Goal: Information Seeking & Learning: Learn about a topic

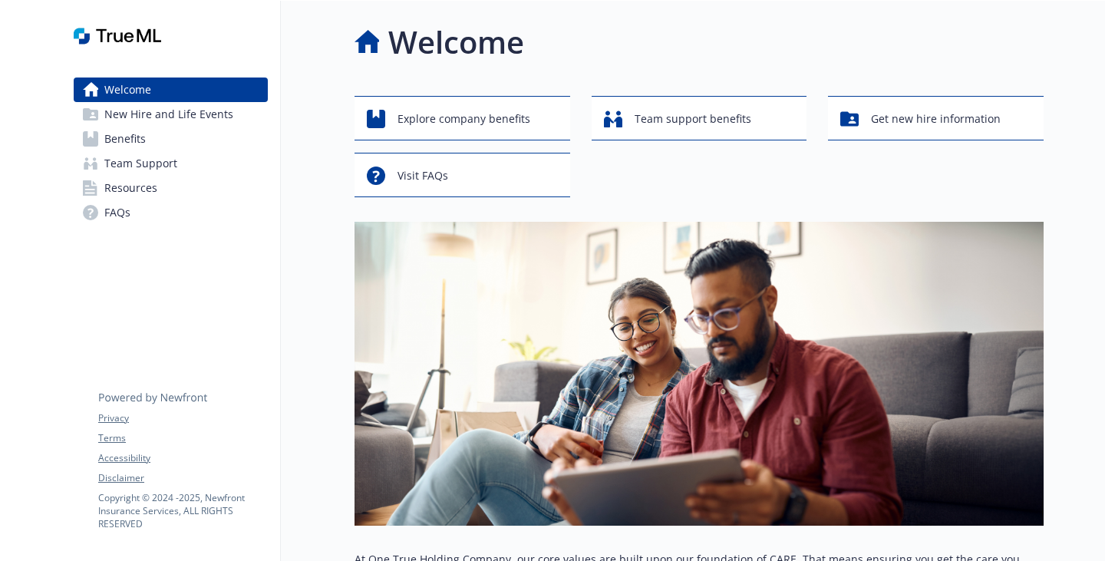
click at [162, 151] on link "Benefits" at bounding box center [171, 139] width 194 height 25
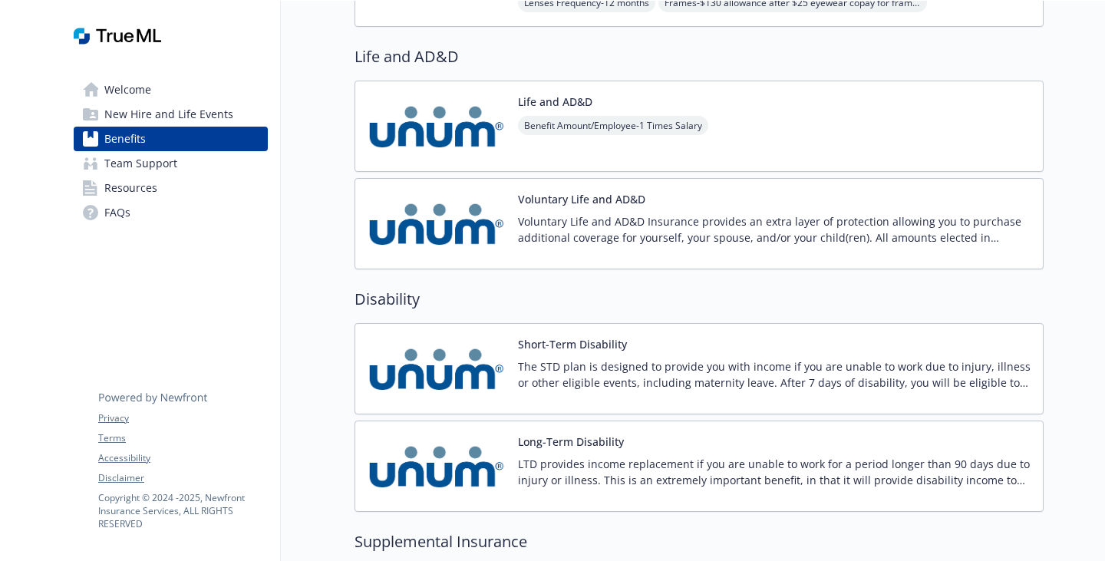
scroll to position [921, 0]
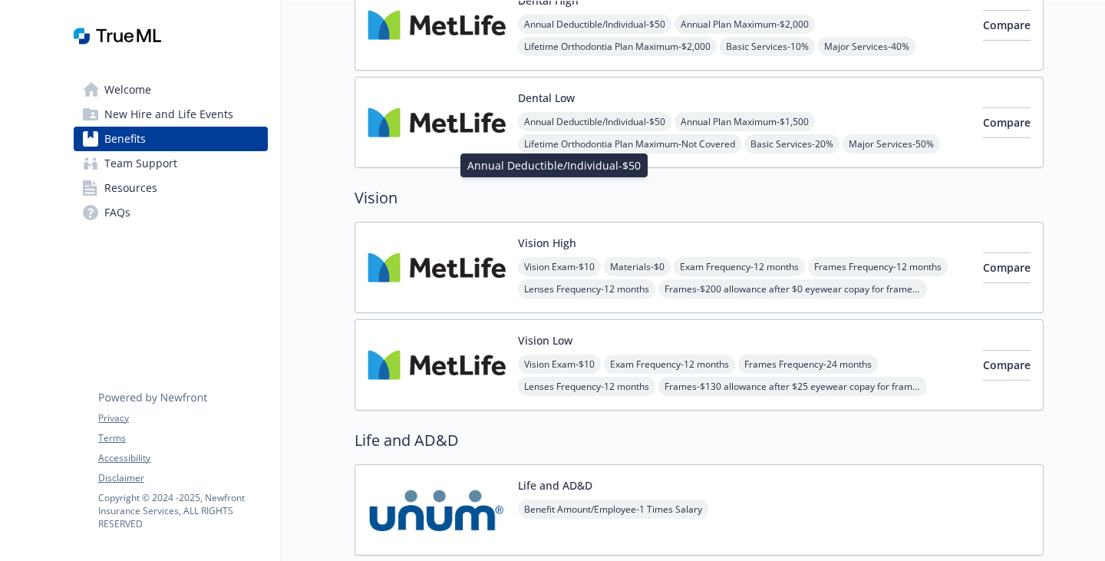
click at [518, 34] on span "Annual Deductible/Individual - $50" at bounding box center [595, 24] width 154 height 19
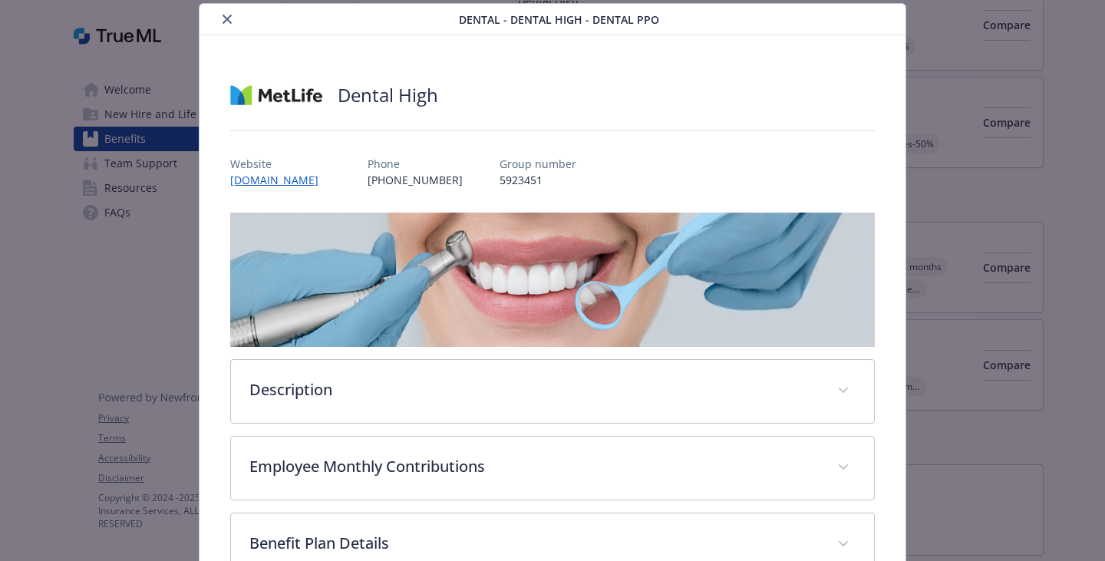
scroll to position [321, 0]
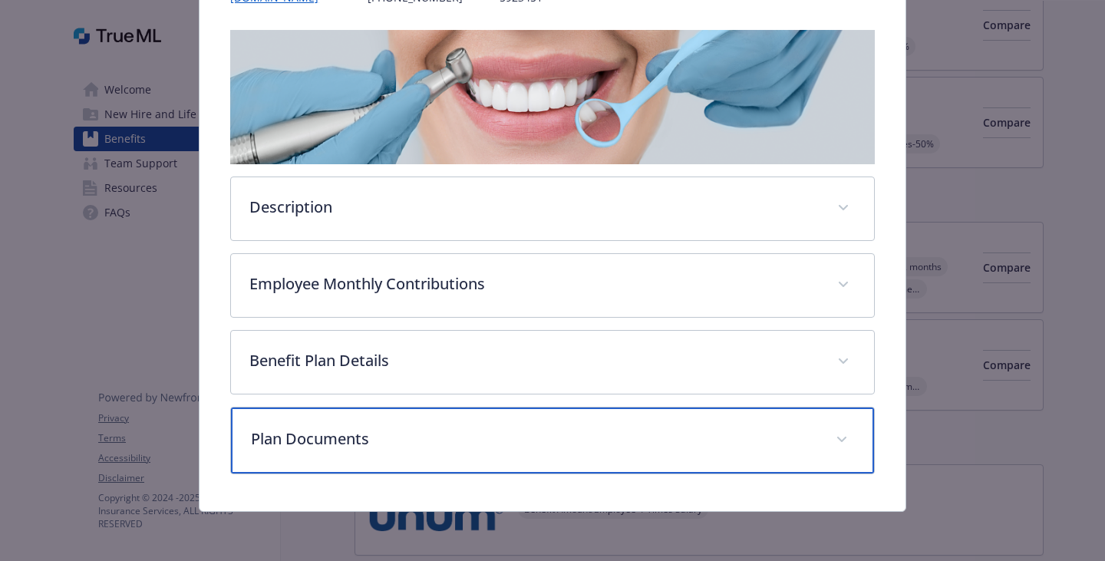
click at [358, 418] on div "Plan Documents" at bounding box center [552, 441] width 643 height 66
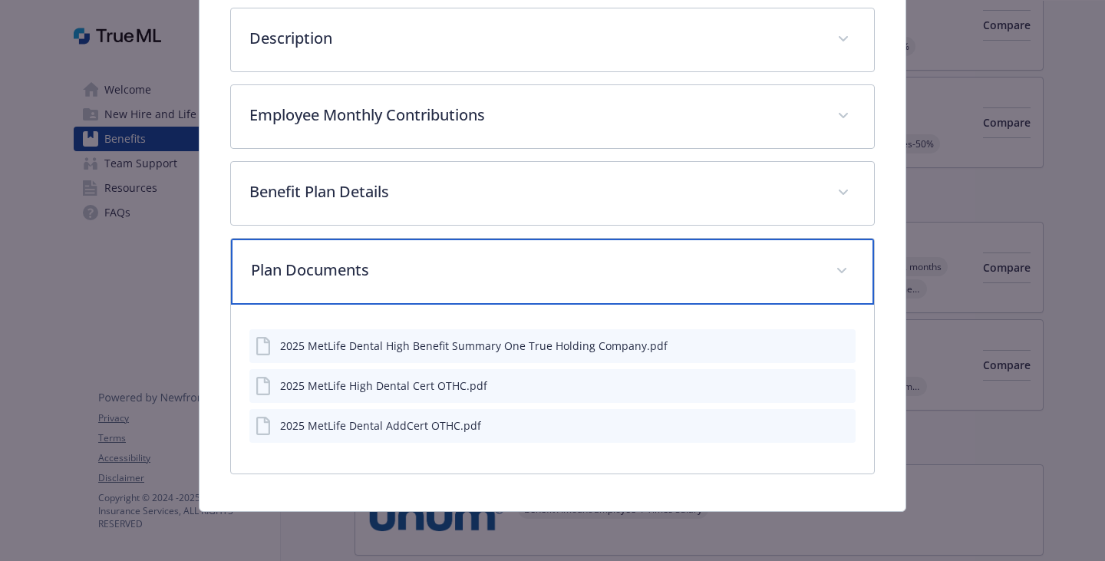
scroll to position [530, 0]
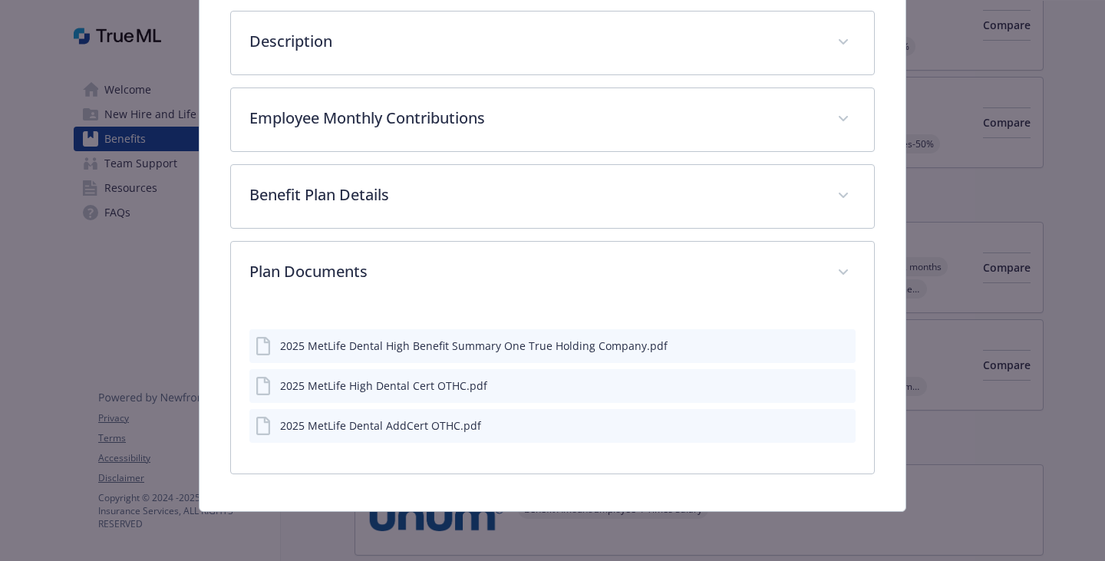
click at [834, 379] on icon "preview file" at bounding box center [841, 384] width 14 height 11
click at [834, 420] on icon "preview file" at bounding box center [841, 425] width 14 height 11
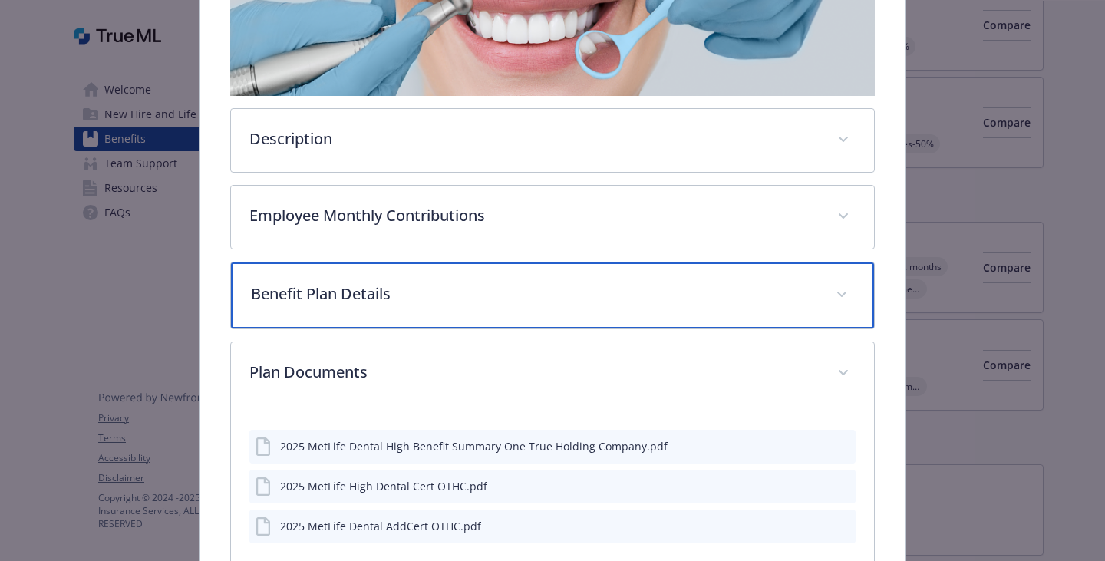
click at [473, 305] on p "Benefit Plan Details" at bounding box center [534, 293] width 566 height 23
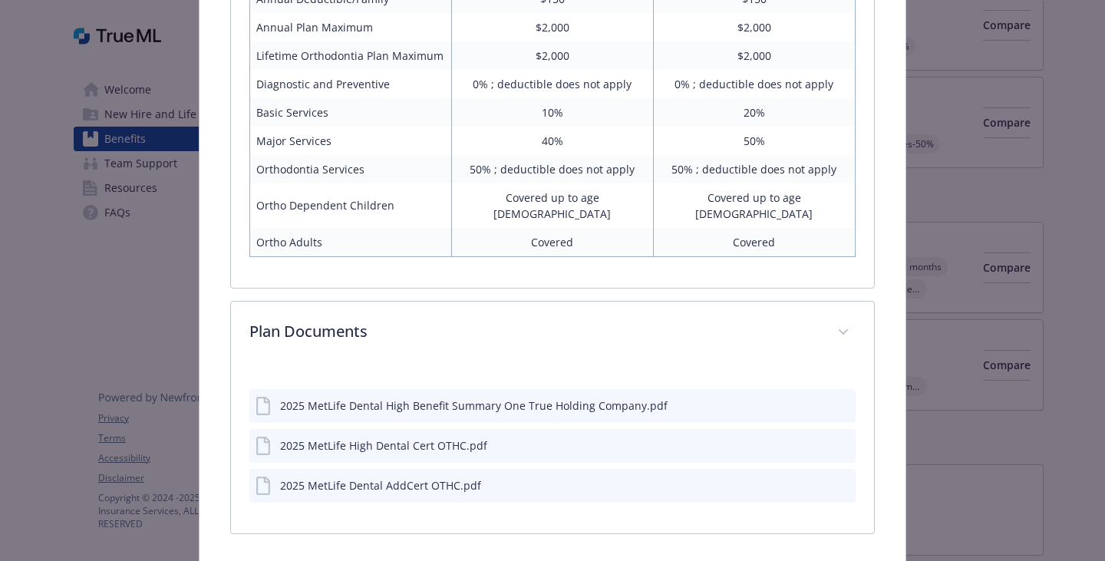
scroll to position [834, 0]
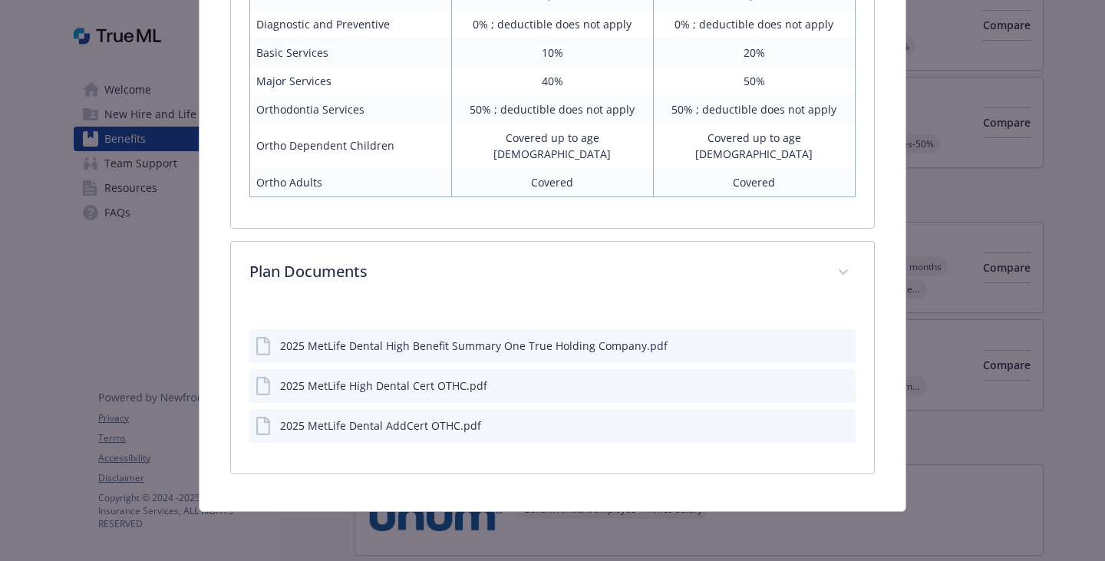
click at [834, 351] on icon "preview file" at bounding box center [841, 345] width 14 height 11
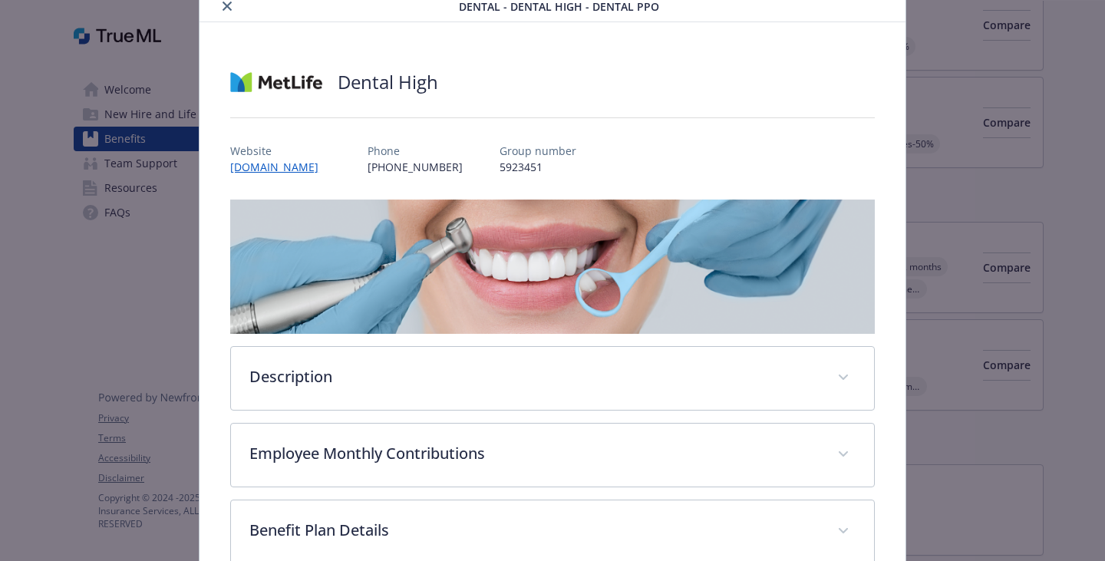
scroll to position [0, 0]
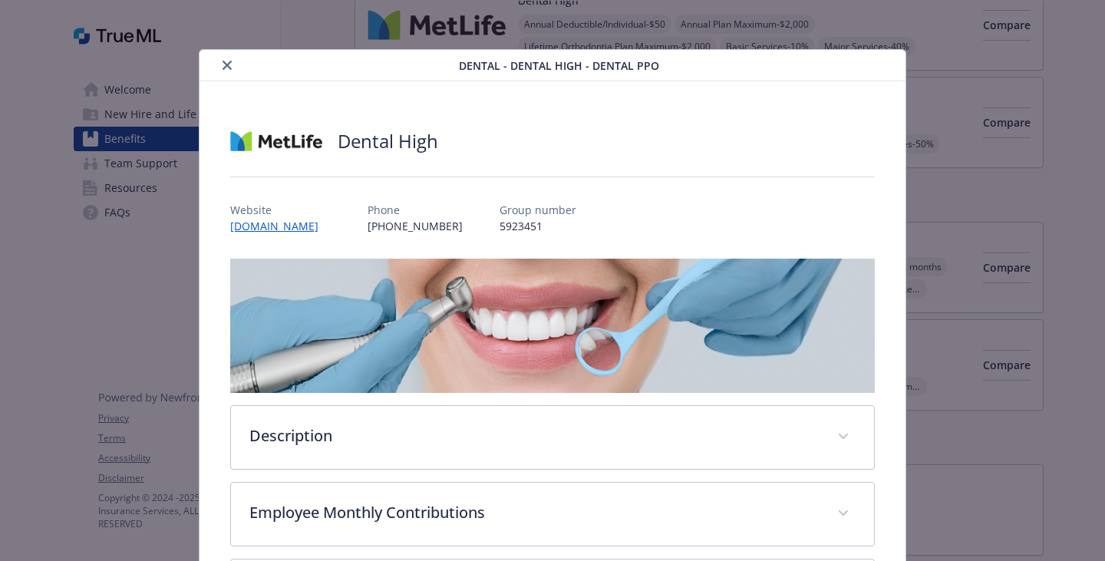
click at [232, 70] on icon "close" at bounding box center [227, 65] width 9 height 9
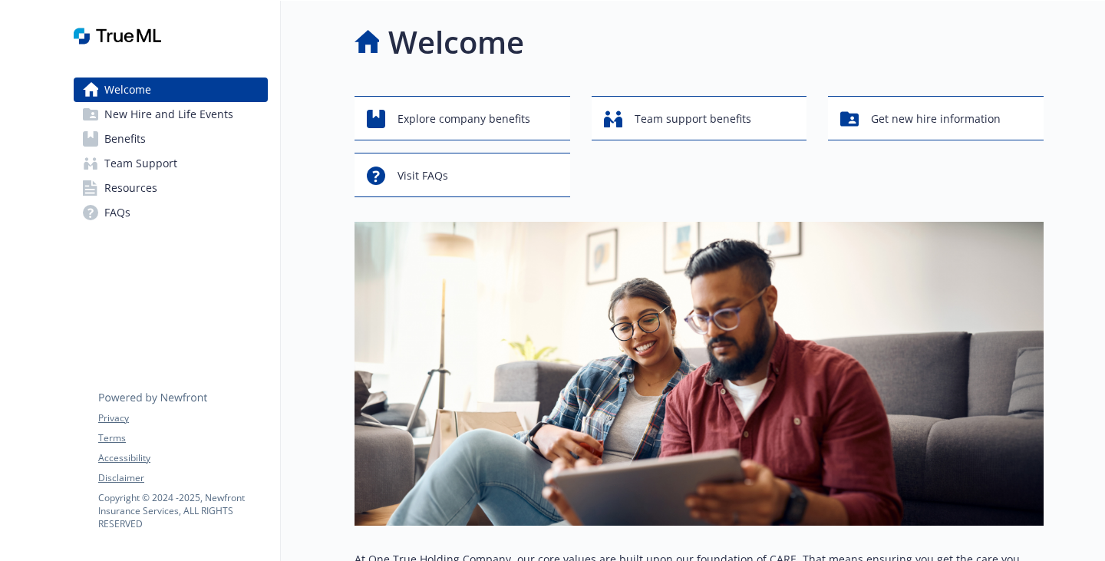
click at [146, 200] on span "Resources" at bounding box center [130, 188] width 53 height 25
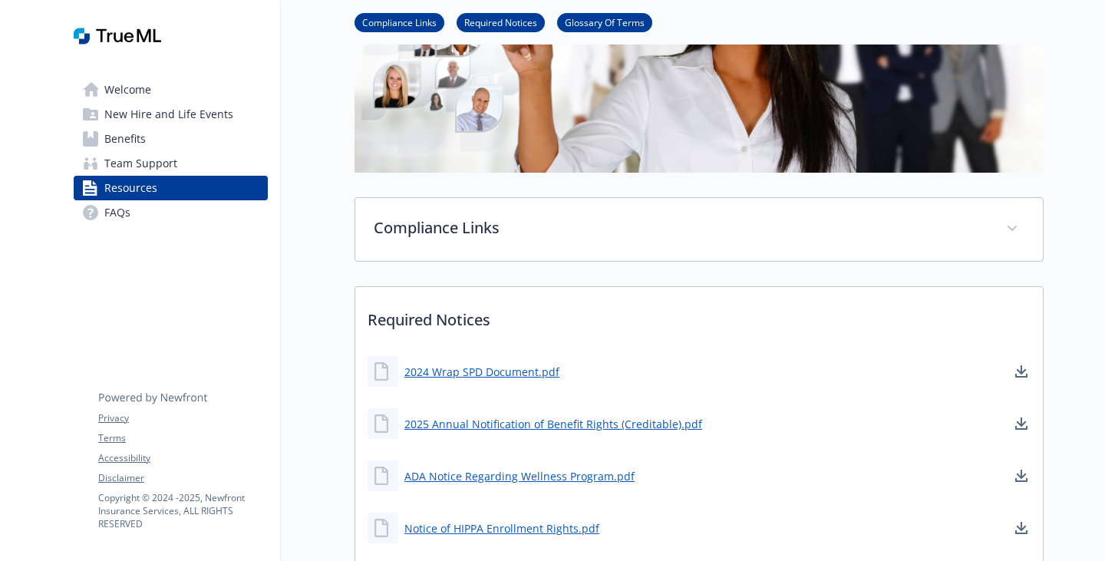
scroll to position [203, 0]
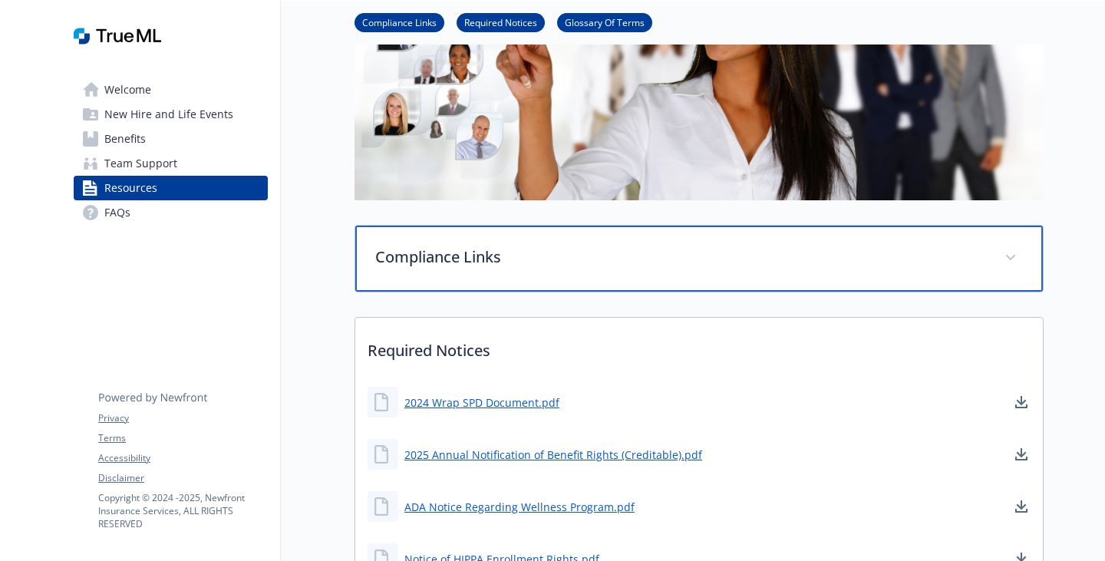
click at [467, 269] on p "Compliance Links" at bounding box center [680, 257] width 611 height 23
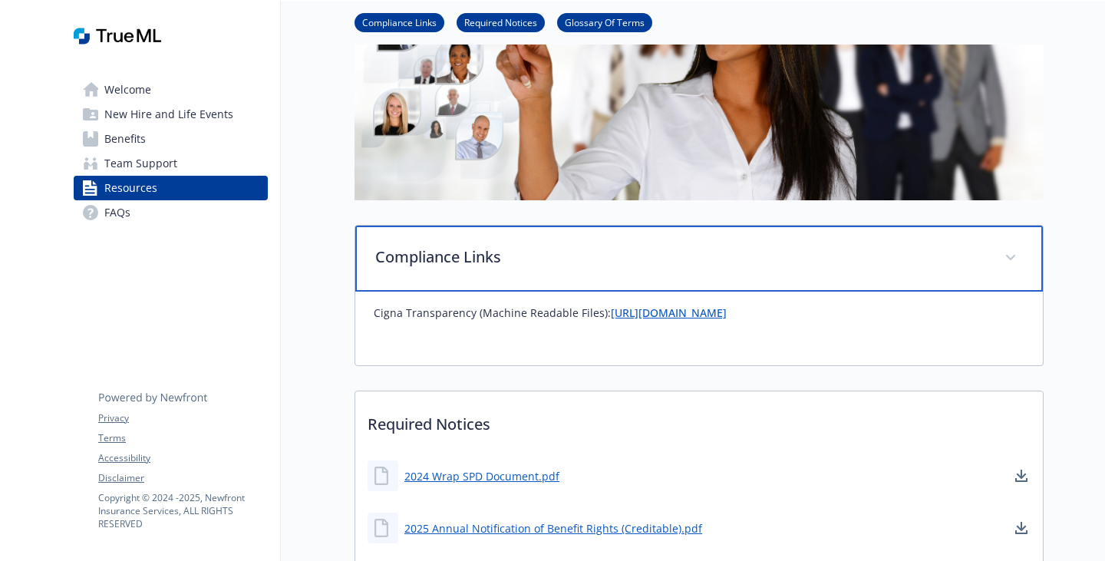
click at [474, 269] on p "Compliance Links" at bounding box center [680, 257] width 611 height 23
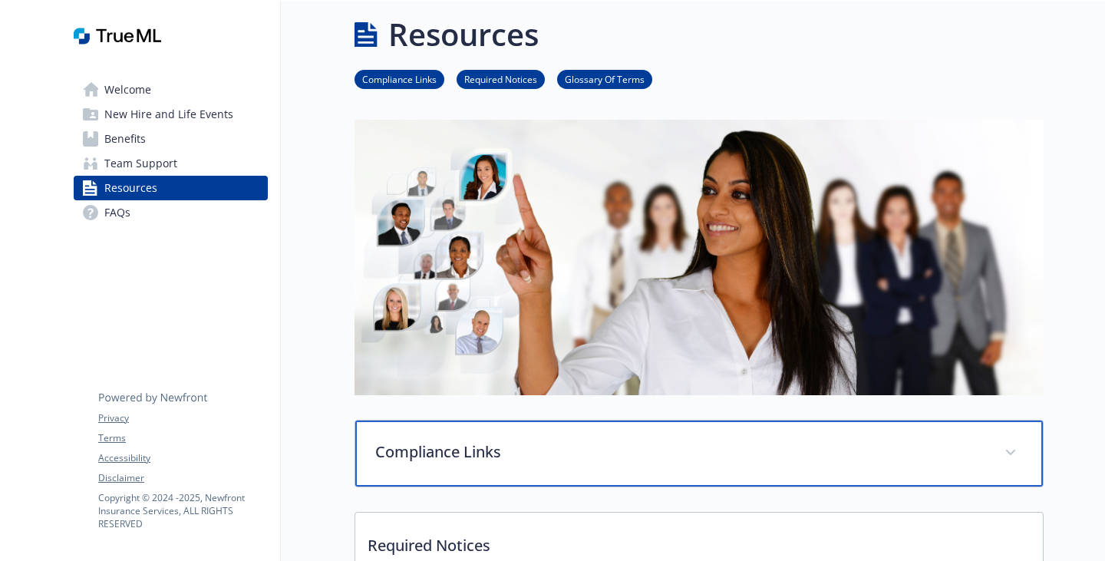
scroll to position [0, 0]
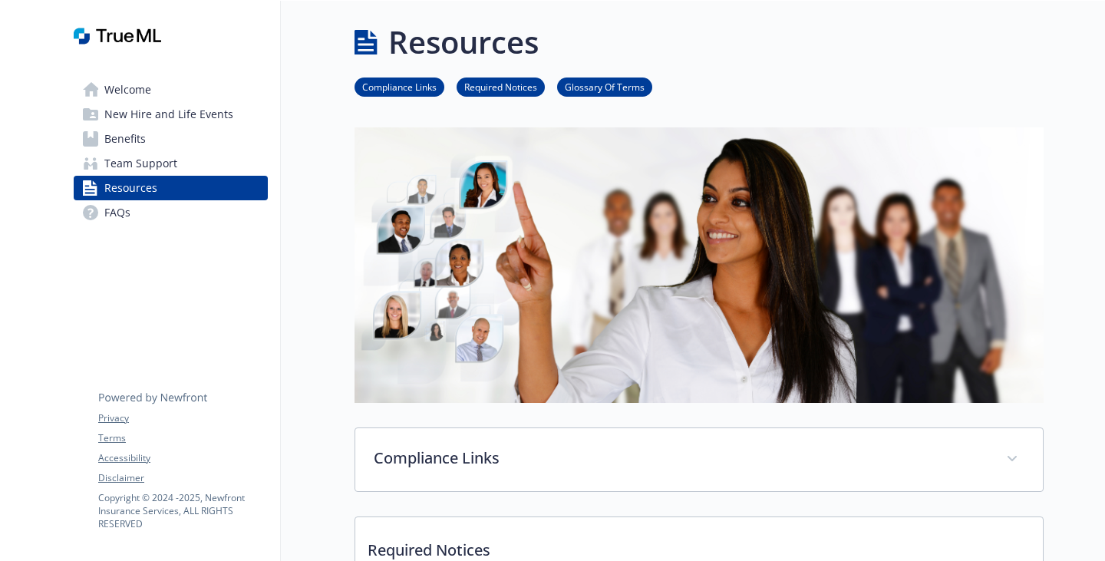
click at [141, 225] on link "FAQs" at bounding box center [171, 212] width 194 height 25
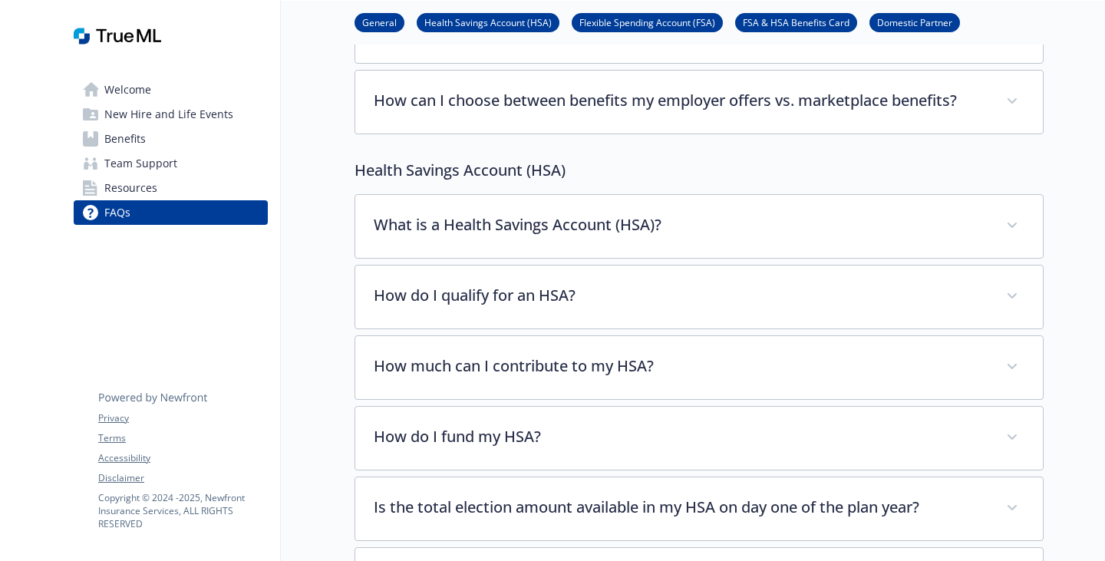
scroll to position [768, 0]
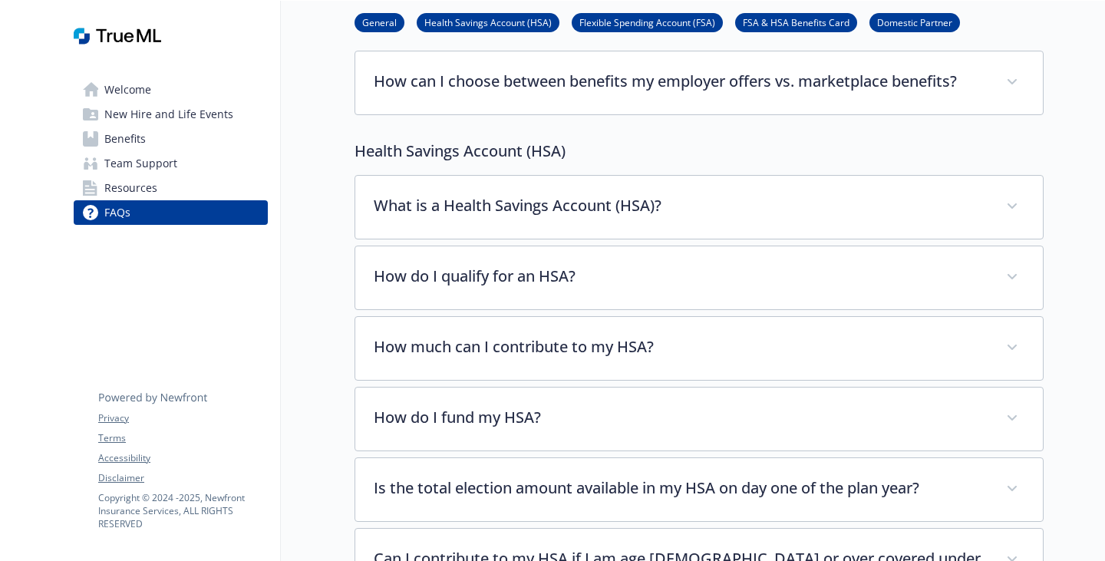
click at [156, 176] on span "Team Support" at bounding box center [140, 163] width 73 height 25
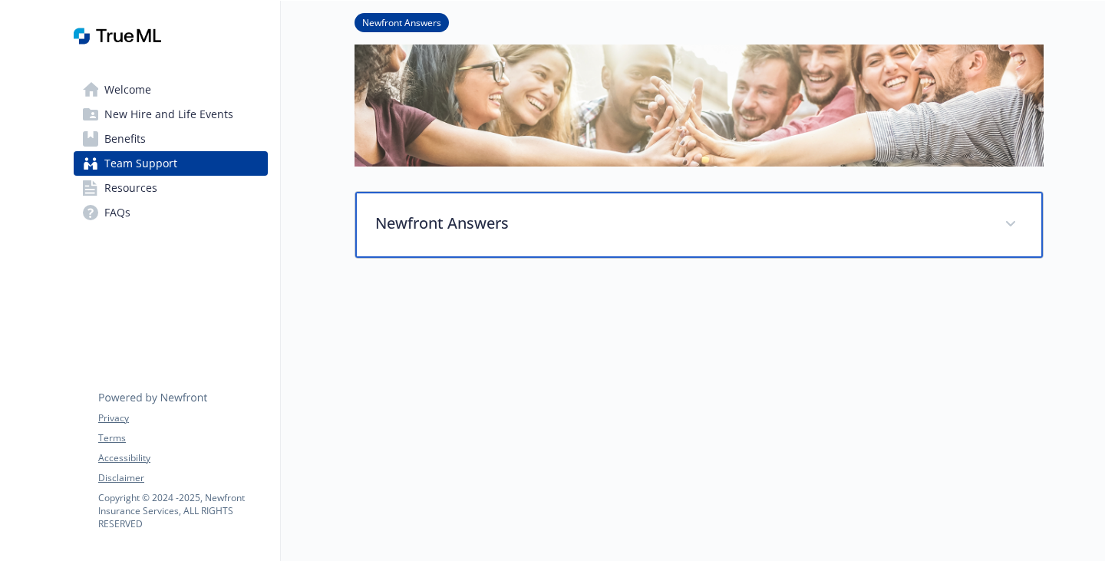
drag, startPoint x: 477, startPoint y: 208, endPoint x: 489, endPoint y: 208, distance: 11.5
click at [477, 208] on div "Newfront Answers" at bounding box center [699, 225] width 688 height 66
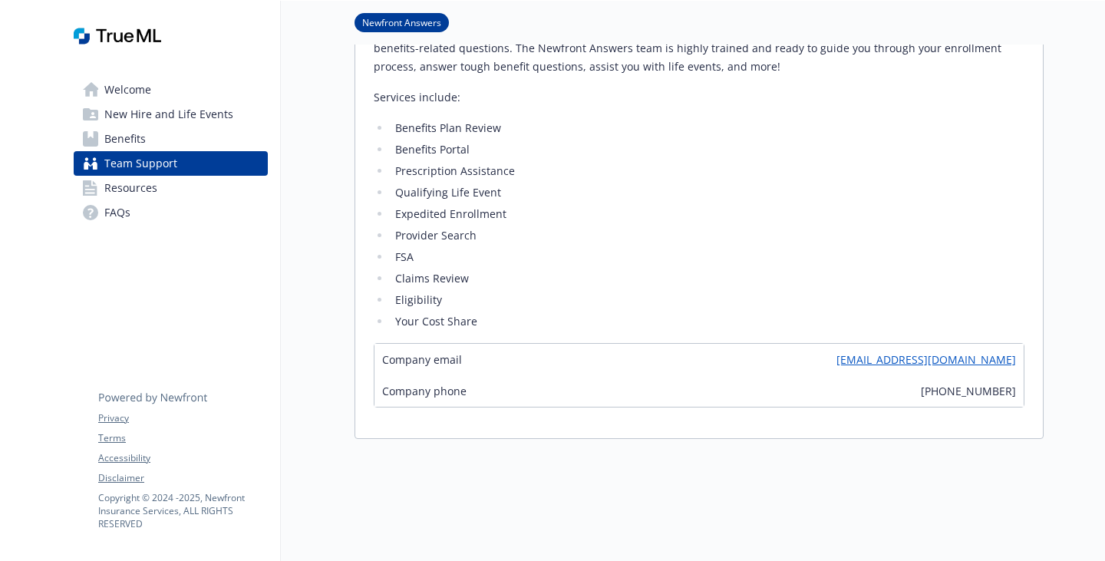
scroll to position [544, 0]
